Goal: Transaction & Acquisition: Purchase product/service

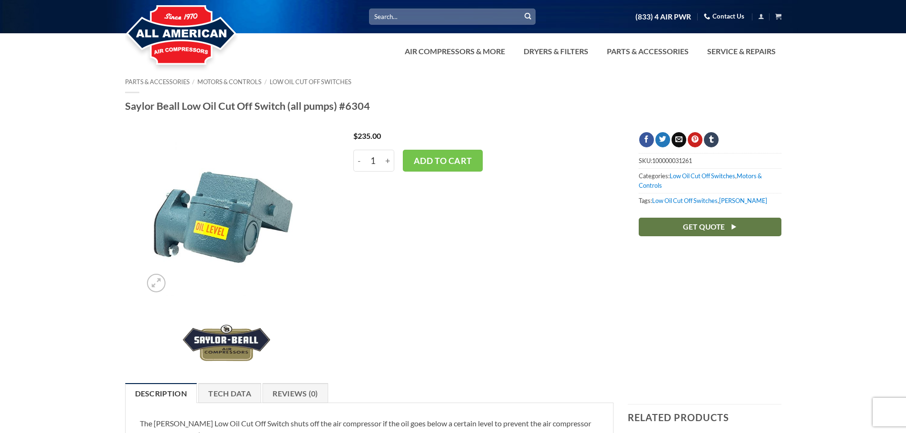
click at [458, 159] on button "Add to cart" at bounding box center [443, 161] width 80 height 22
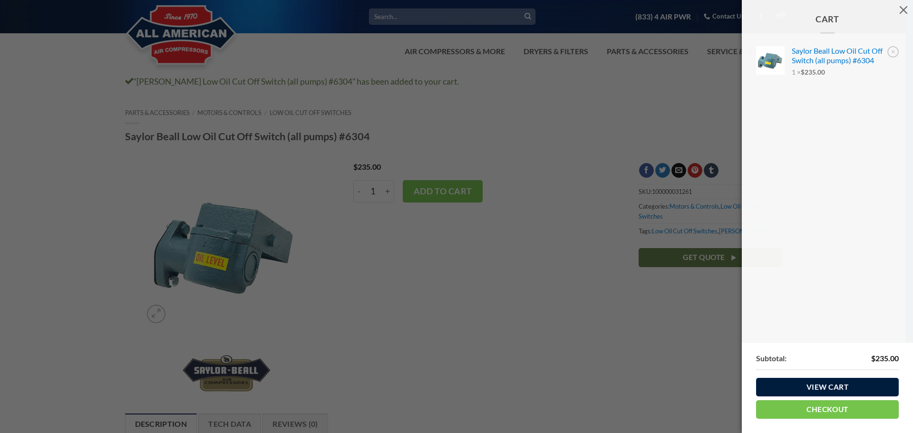
click at [853, 384] on link "View cart" at bounding box center [827, 387] width 143 height 19
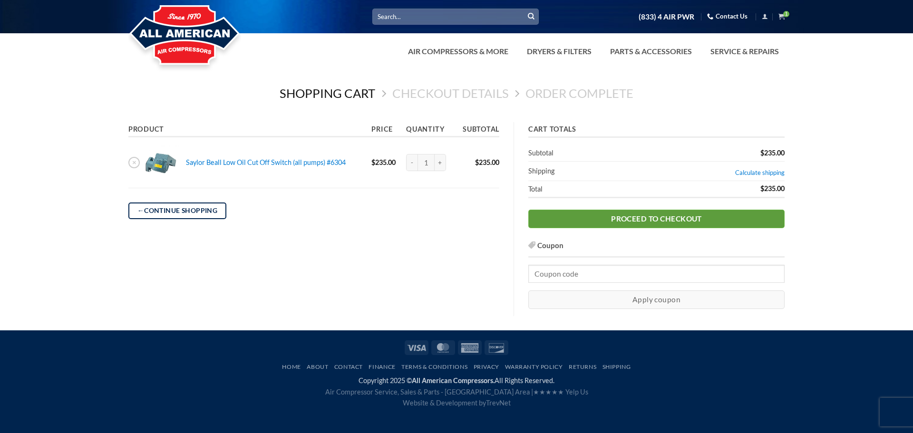
click at [644, 219] on link "Proceed to checkout" at bounding box center [656, 219] width 256 height 19
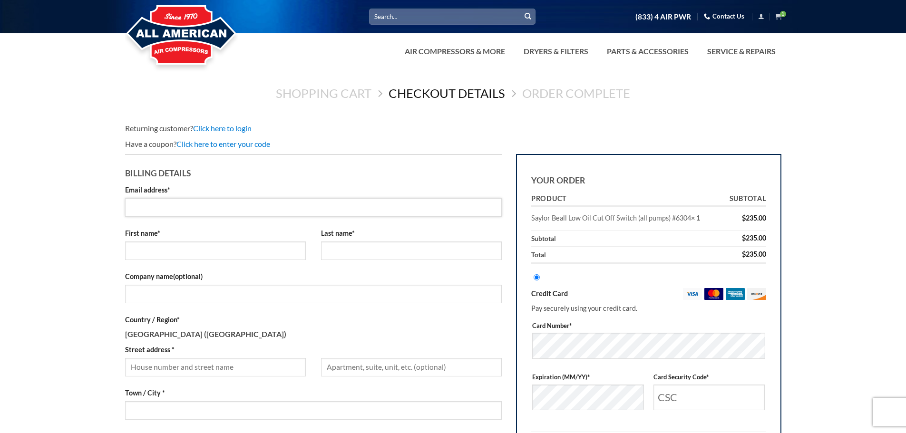
click at [255, 199] on input "Email address *" at bounding box center [313, 207] width 377 height 19
type input "buyers@mcgeecompany.com"
click at [218, 248] on input "First name *" at bounding box center [215, 251] width 181 height 19
type input "Ian"
type input "Mcgee"
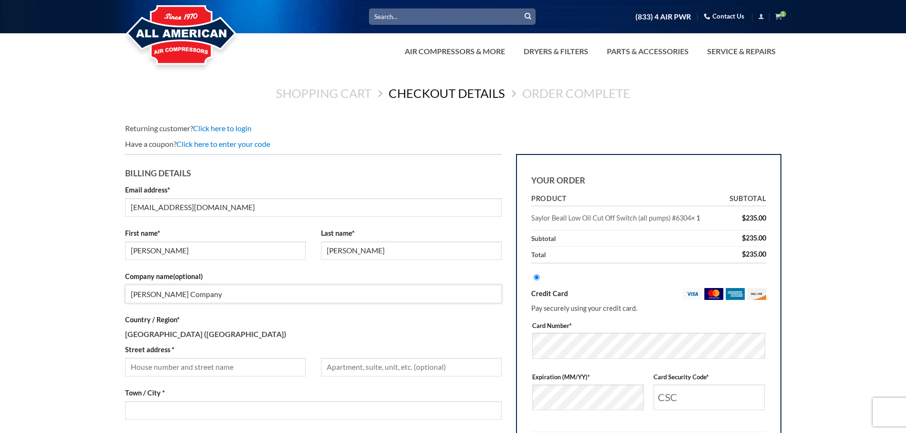
type input "Mcgee Company"
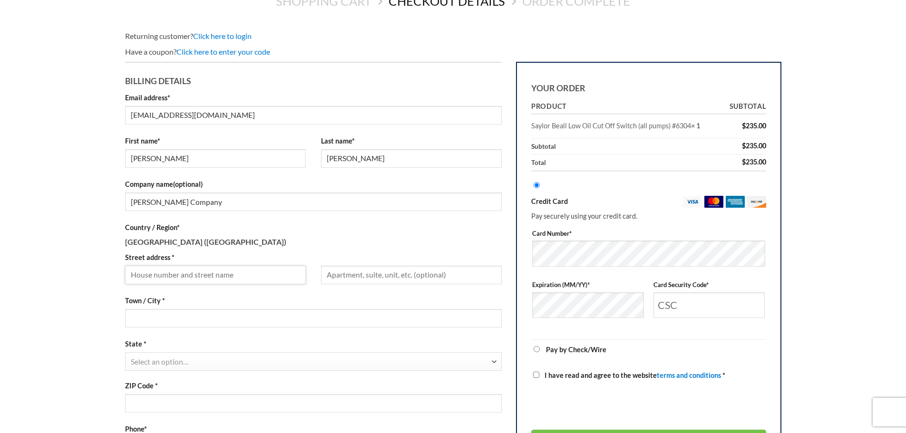
scroll to position [95, 0]
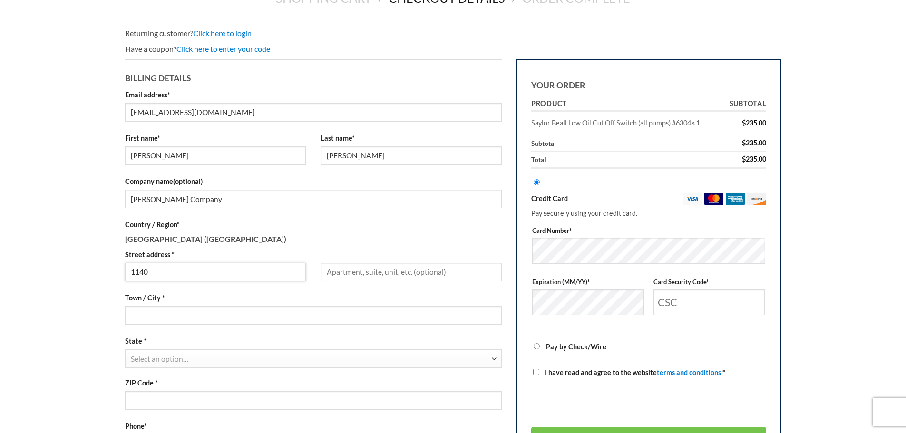
type input "1140 South Jason Street"
type input "Denver"
select select "CO"
type input "80223"
type input "3036074238"
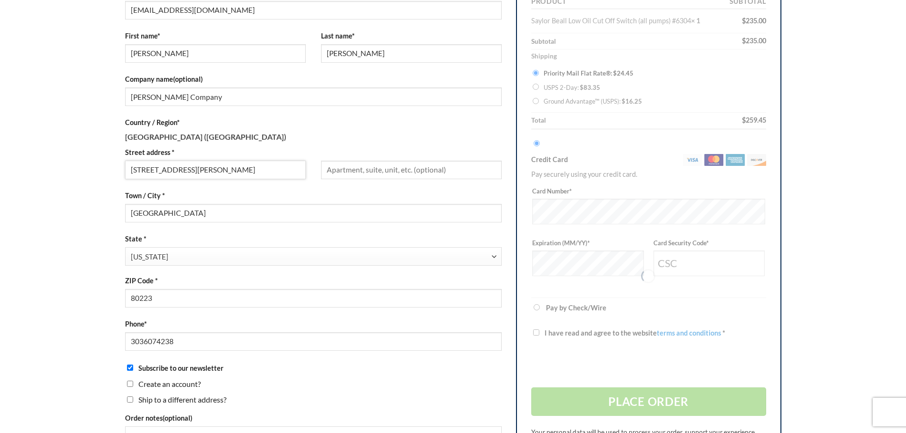
scroll to position [285, 0]
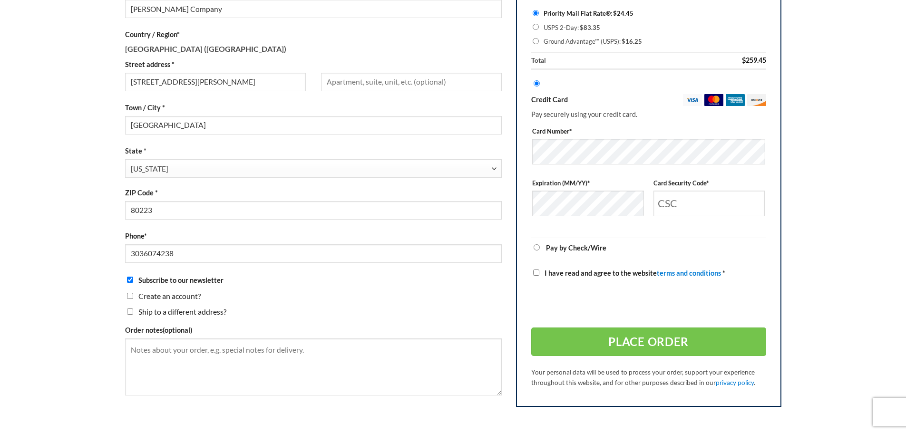
click at [130, 281] on input "Subscribe to our newsletter" at bounding box center [130, 280] width 6 height 6
checkbox input "false"
click at [251, 351] on textarea "Order notes (optional)" at bounding box center [313, 367] width 377 height 57
type textarea "PO# 1082459-00"
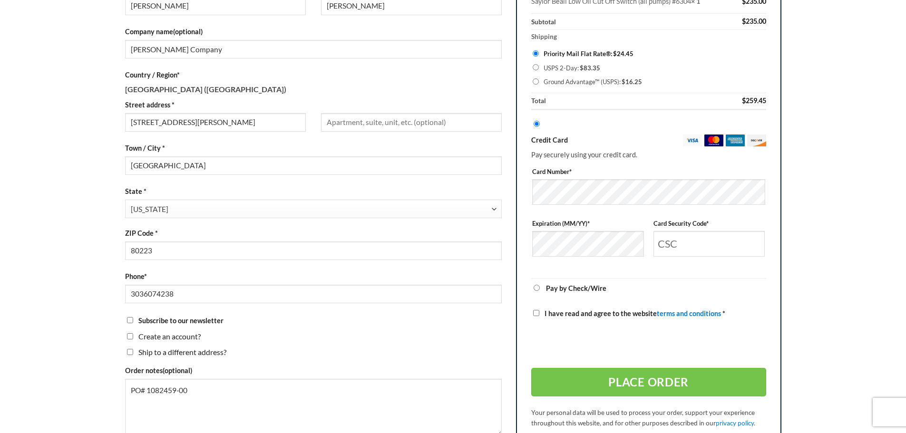
scroll to position [190, 0]
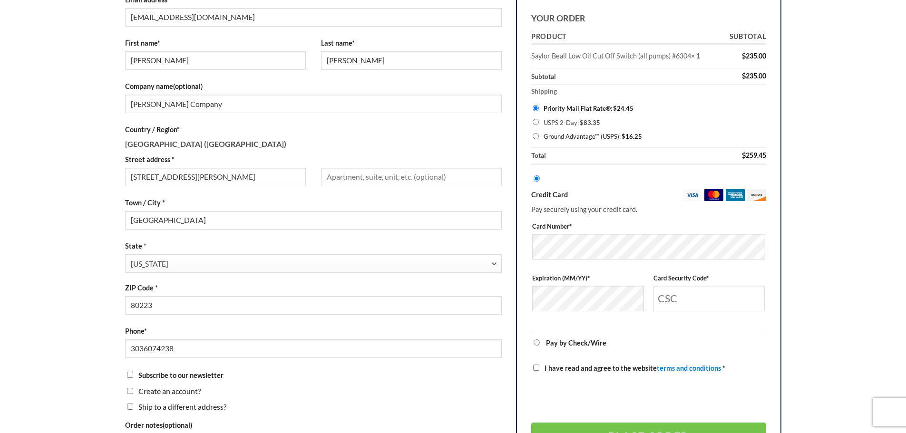
click at [582, 138] on label "Ground Advantage™ (USPS): $ 16.25" at bounding box center [654, 137] width 221 height 14
click at [539, 138] on input "Ground Advantage™ (USPS): $ 16.25" at bounding box center [536, 136] width 6 height 6
radio input "true"
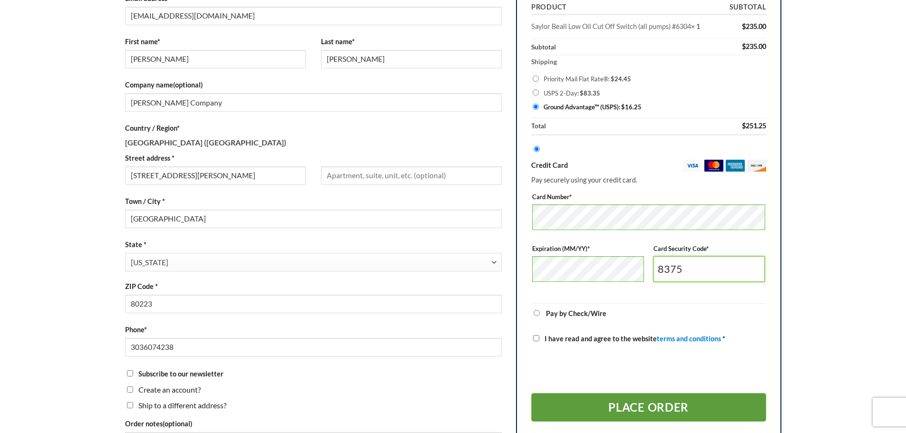
scroll to position [285, 0]
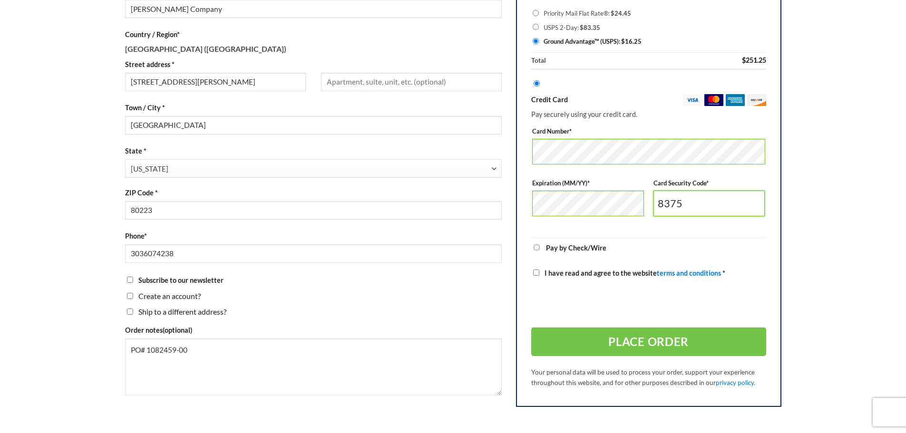
type input "8375"
click at [543, 274] on label "I have read and agree to the website terms and conditions *" at bounding box center [648, 273] width 235 height 11
click at [539, 274] on input "I have read and agree to the website terms and conditions *" at bounding box center [536, 273] width 6 height 6
checkbox input "true"
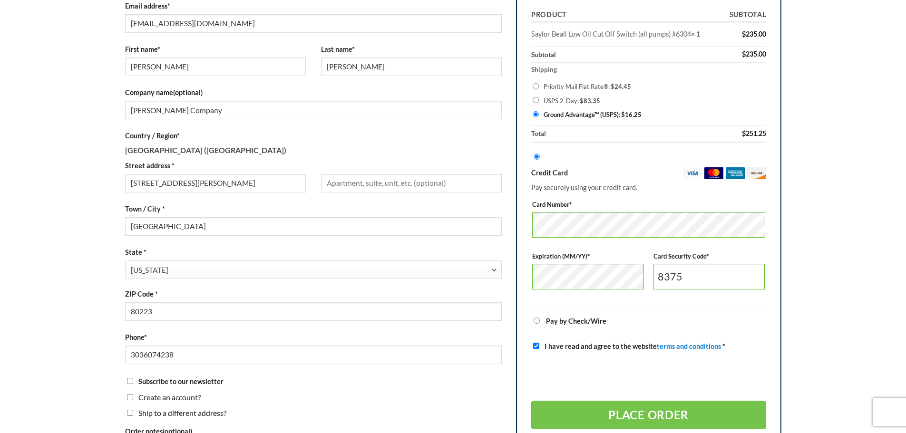
scroll to position [190, 0]
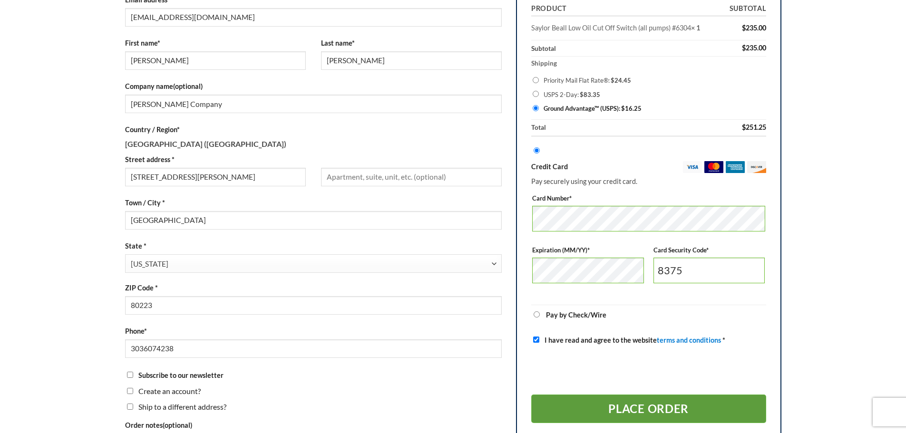
click at [714, 408] on button "Place order" at bounding box center [648, 409] width 235 height 29
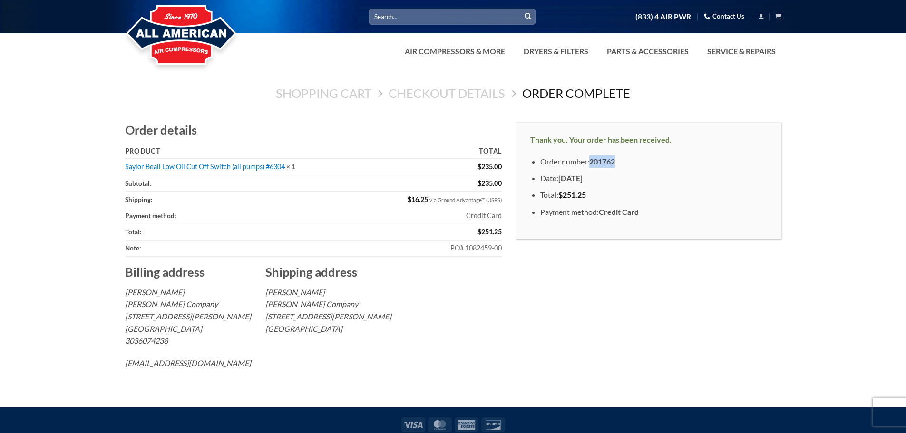
drag, startPoint x: 618, startPoint y: 154, endPoint x: 591, endPoint y: 157, distance: 26.8
click at [591, 157] on div "Thank you. Your order has been received. Order number: 201762 Date: October 15,…" at bounding box center [648, 180] width 265 height 117
copy strong "201762"
